Goal: Task Accomplishment & Management: Manage account settings

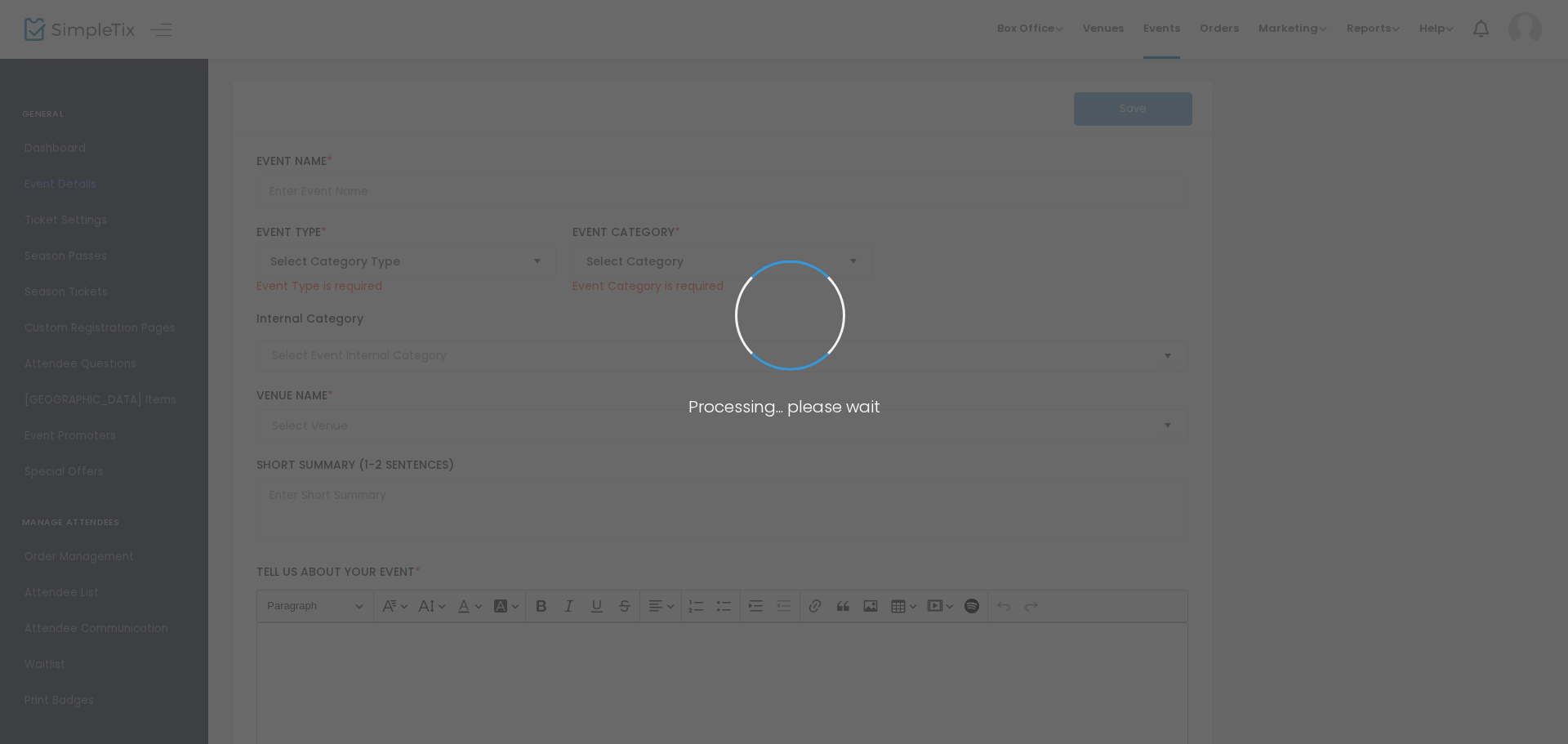
type input "Labor Market Information"
type textarea "Understand current employment trends, in-demand industries, and the skills empl…"
type input "Buy Tickets"
type input "Center for Civic Empowerment Conference Room"
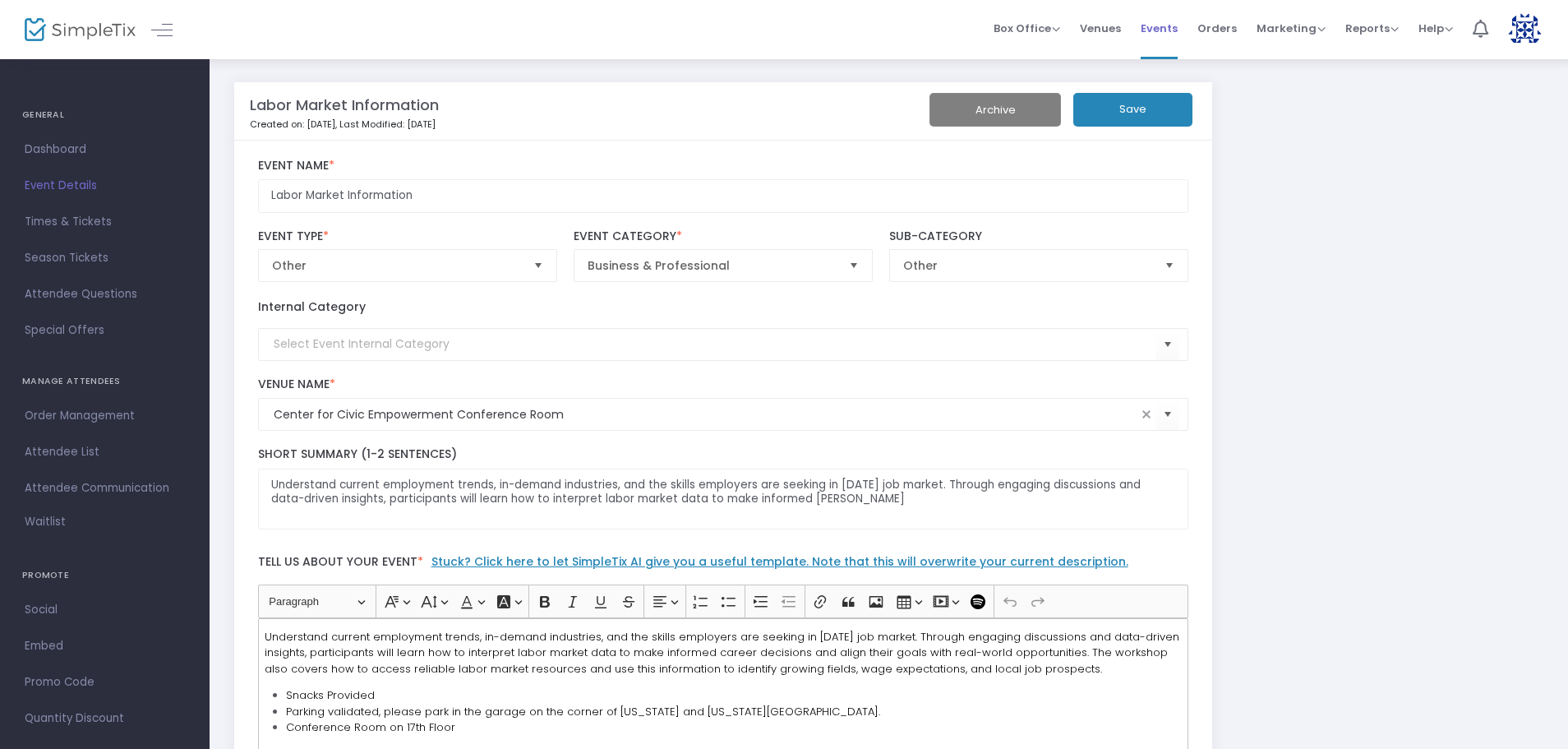
click at [1163, 32] on span "Events" at bounding box center [1159, 29] width 37 height 42
